Goal: Information Seeking & Learning: Learn about a topic

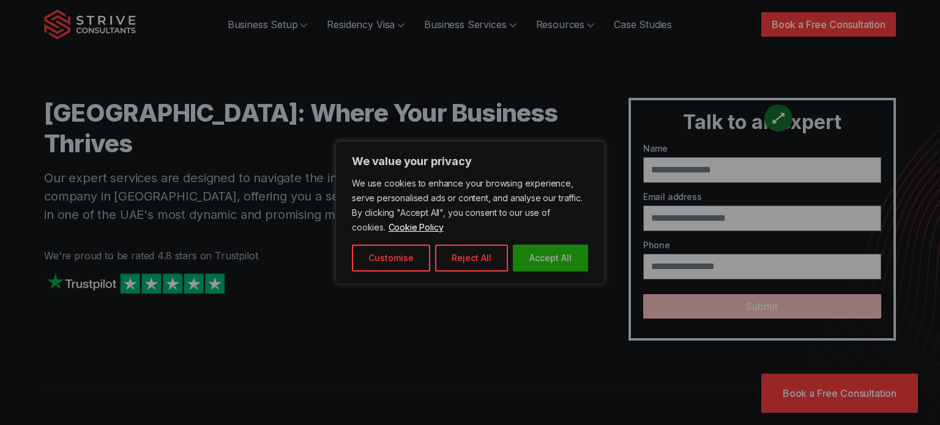
click at [520, 254] on button "Accept All" at bounding box center [550, 258] width 75 height 27
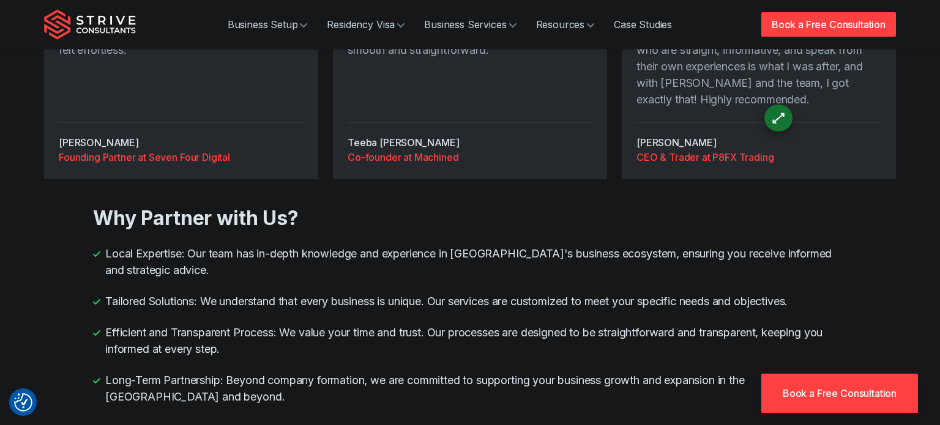
scroll to position [1305, 0]
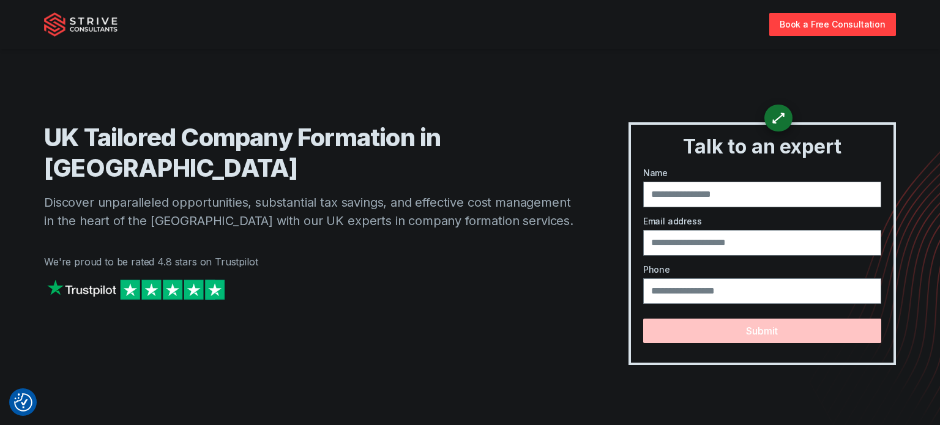
scroll to position [3014, 0]
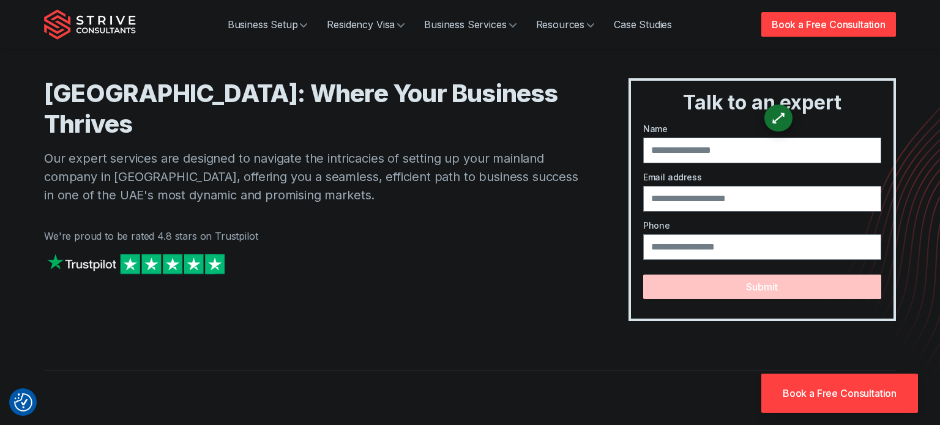
scroll to position [20, 0]
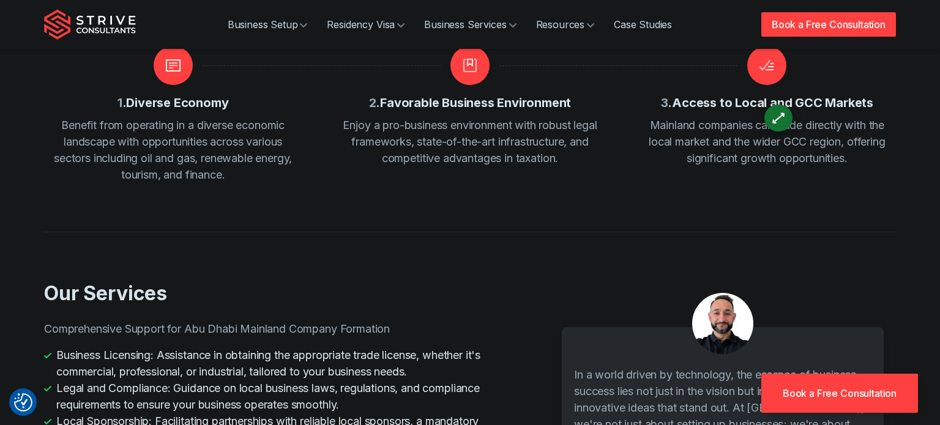
scroll to position [441, 0]
